Goal: Information Seeking & Learning: Find specific fact

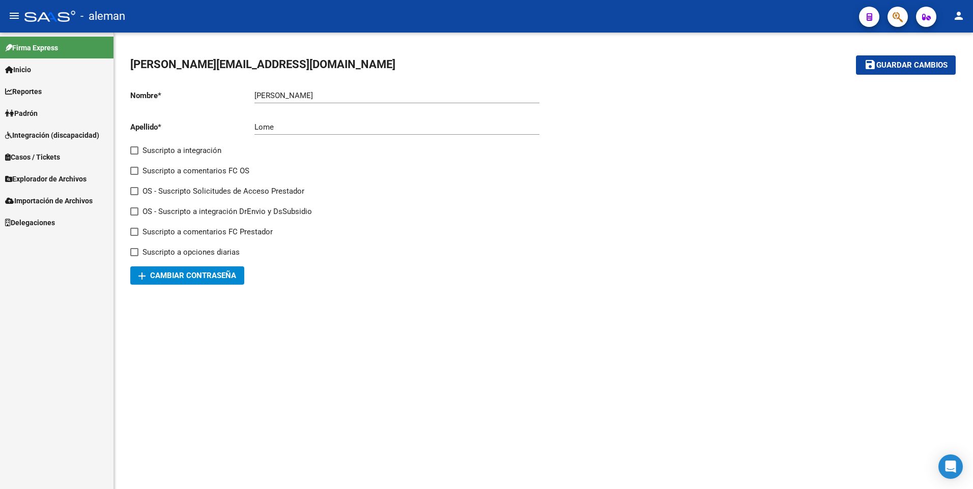
click at [27, 112] on span "Padrón" at bounding box center [21, 113] width 33 height 11
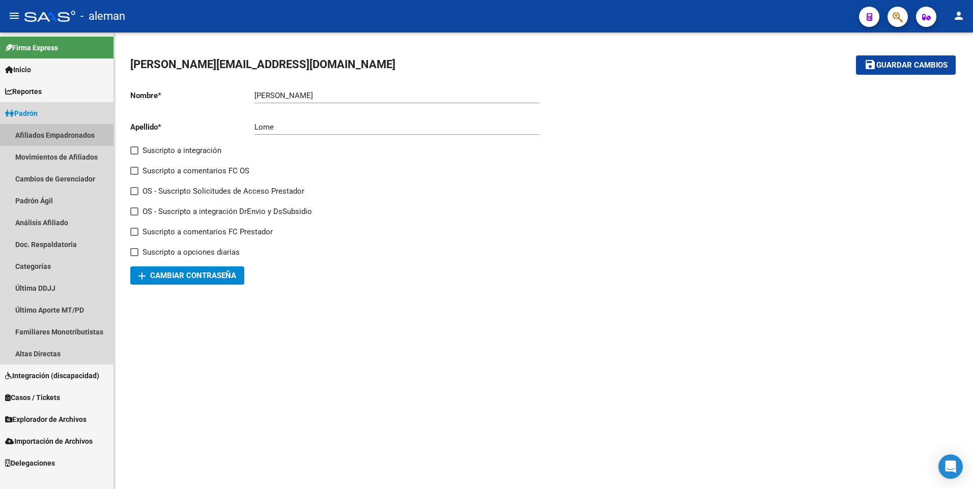
click at [40, 134] on link "Afiliados Empadronados" at bounding box center [56, 135] width 113 height 22
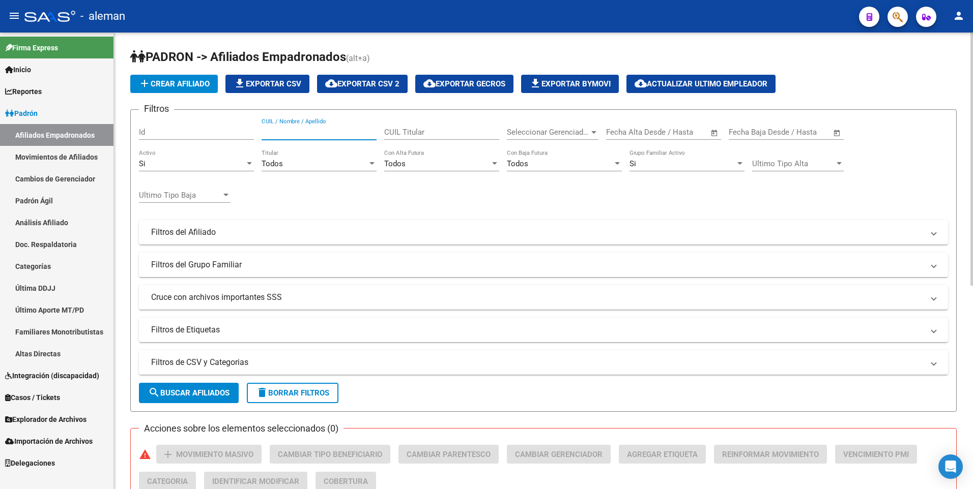
click at [333, 131] on input "CUIL / Nombre / Apellido" at bounding box center [318, 132] width 115 height 9
type input "[GEOGRAPHIC_DATA]"
click at [226, 159] on div "Si" at bounding box center [192, 163] width 106 height 9
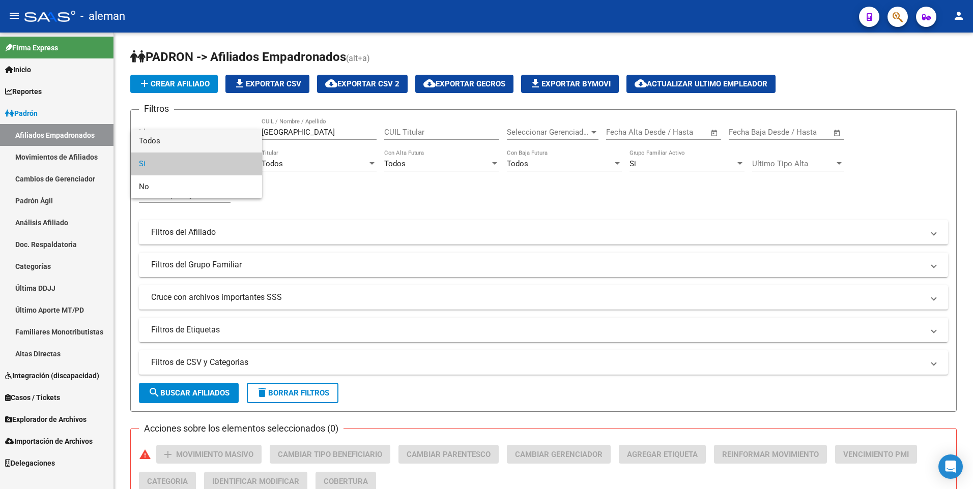
click at [220, 143] on span "Todos" at bounding box center [196, 141] width 115 height 23
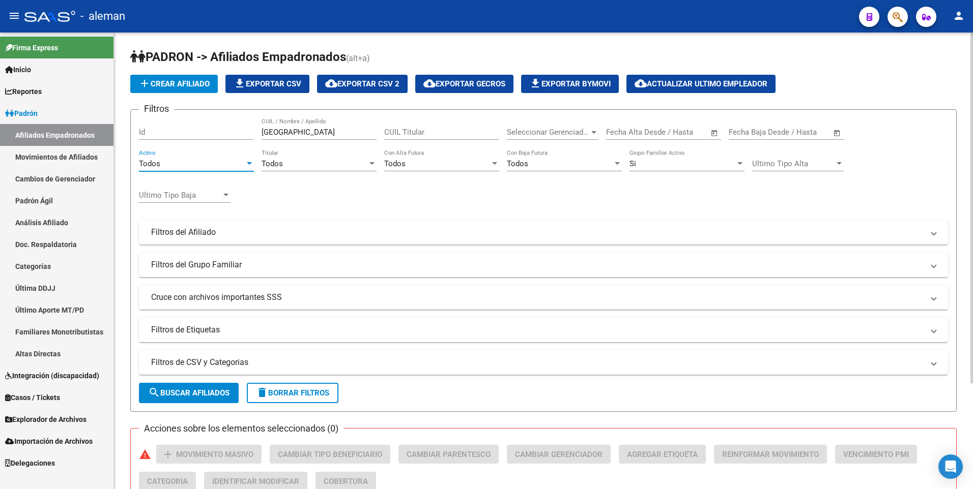
click at [663, 161] on div "Si" at bounding box center [682, 163] width 106 height 9
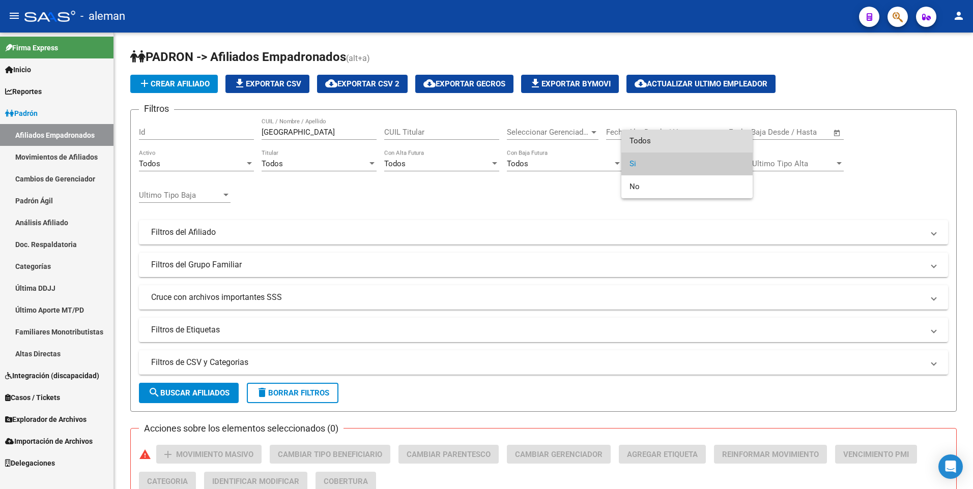
click at [665, 143] on span "Todos" at bounding box center [686, 141] width 115 height 23
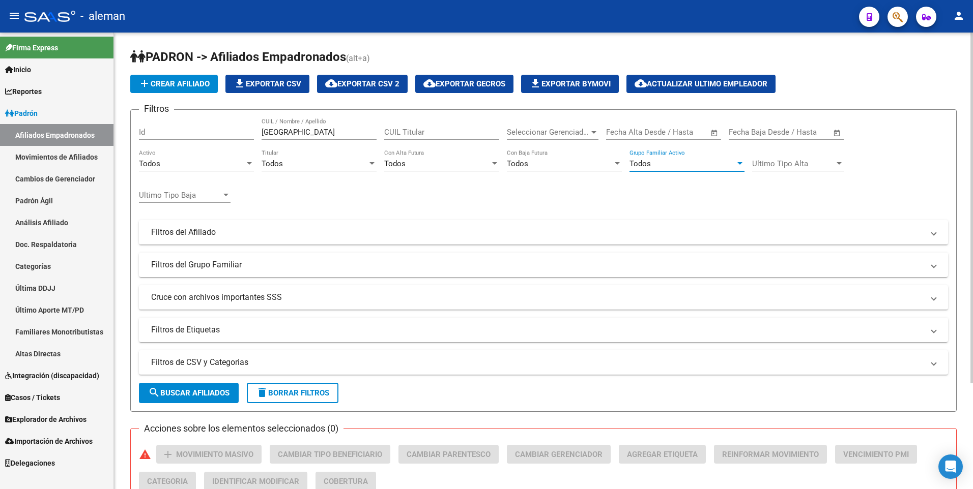
click at [318, 128] on input "[GEOGRAPHIC_DATA]" at bounding box center [318, 132] width 115 height 9
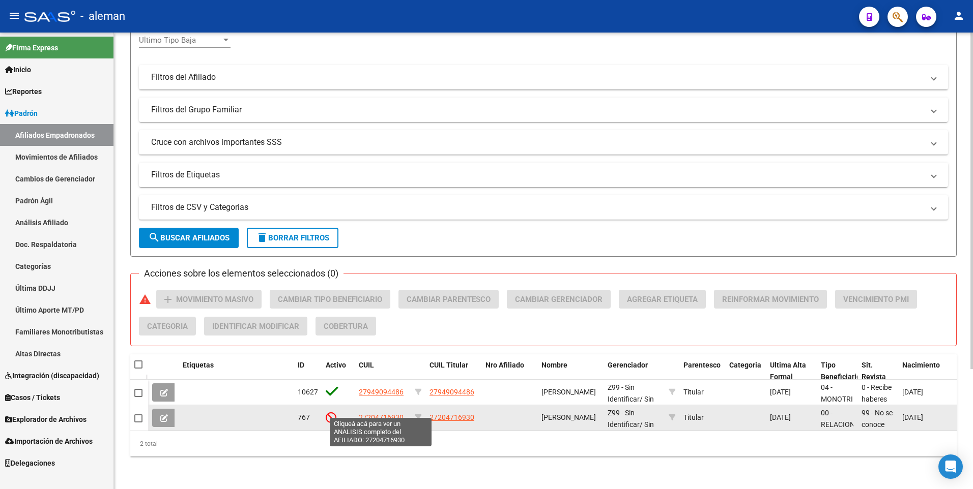
click at [380, 414] on span "27204716930" at bounding box center [381, 418] width 45 height 8
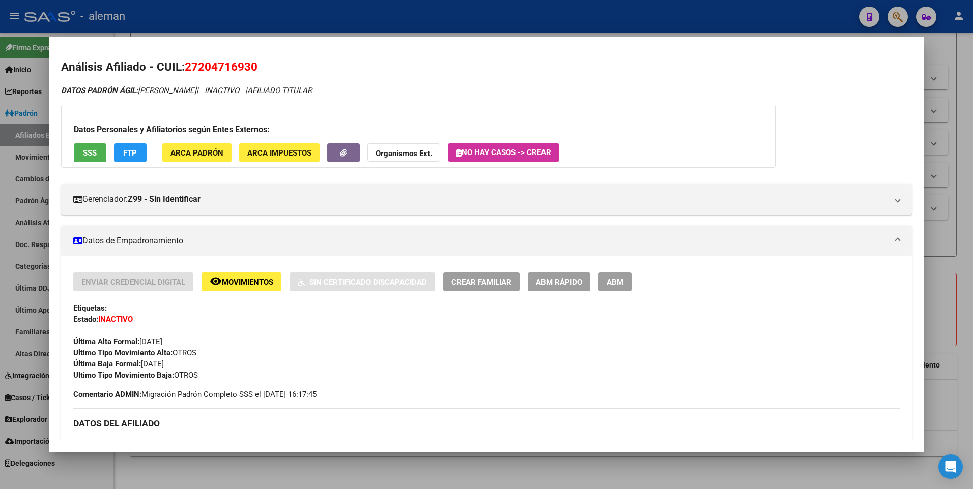
click at [956, 255] on div at bounding box center [486, 244] width 973 height 489
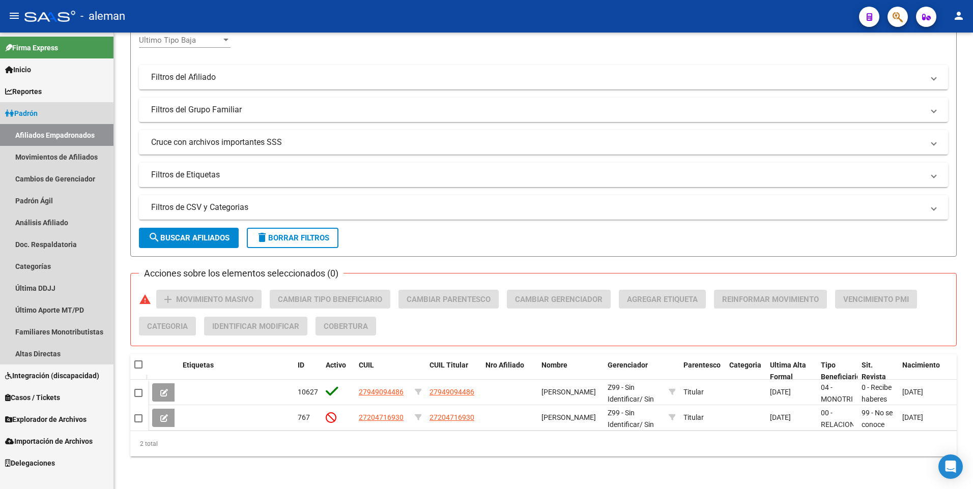
click at [35, 109] on span "Padrón" at bounding box center [21, 113] width 33 height 11
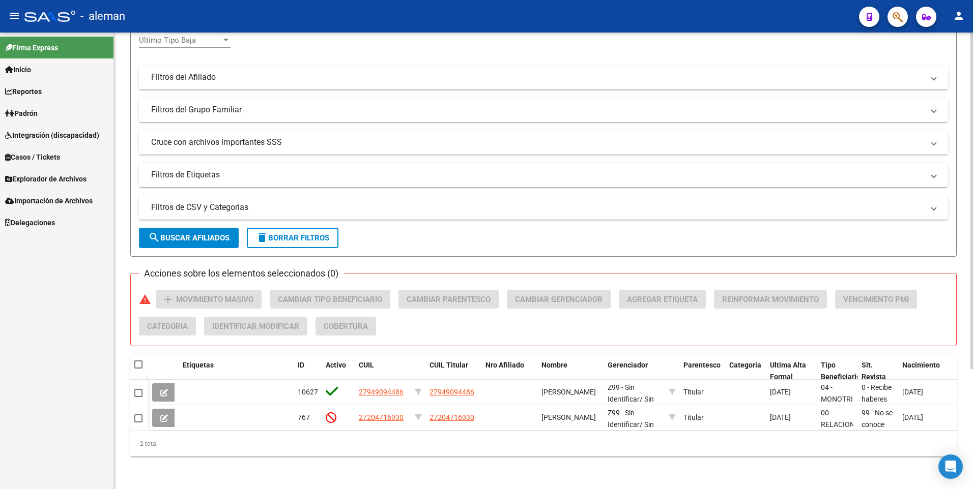
scroll to position [0, 0]
